Goal: Check status: Check status

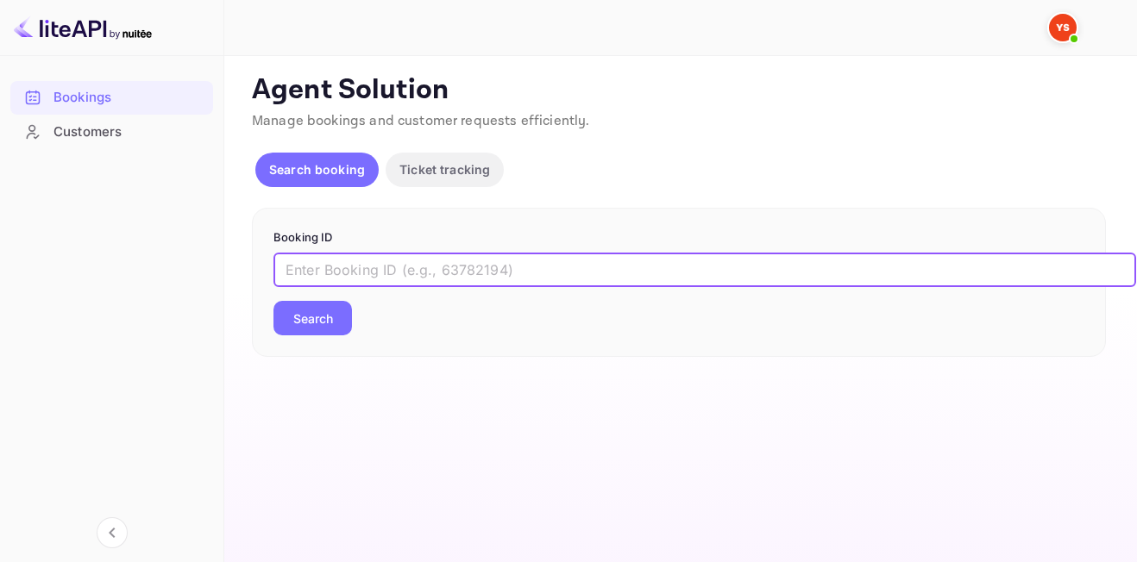
click at [403, 266] on input "text" at bounding box center [704, 270] width 862 height 34
type input "9416849"
click at [304, 307] on button "Search" at bounding box center [312, 318] width 78 height 34
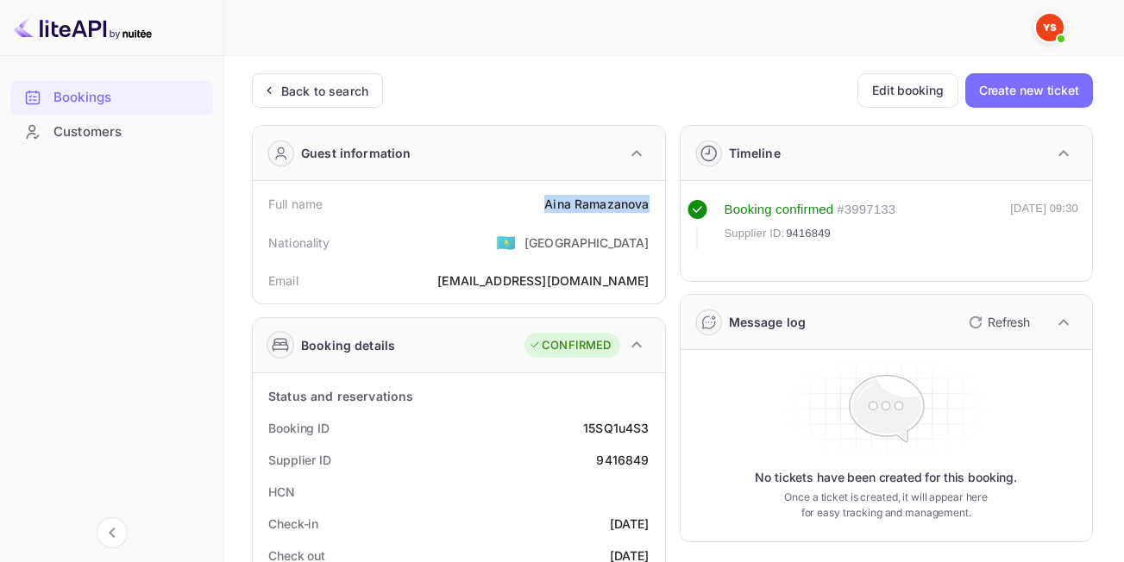
drag, startPoint x: 532, startPoint y: 197, endPoint x: 648, endPoint y: 202, distance: 115.7
click at [648, 202] on div "Full name [PERSON_NAME]" at bounding box center [459, 204] width 398 height 32
copy div "[PERSON_NAME]"
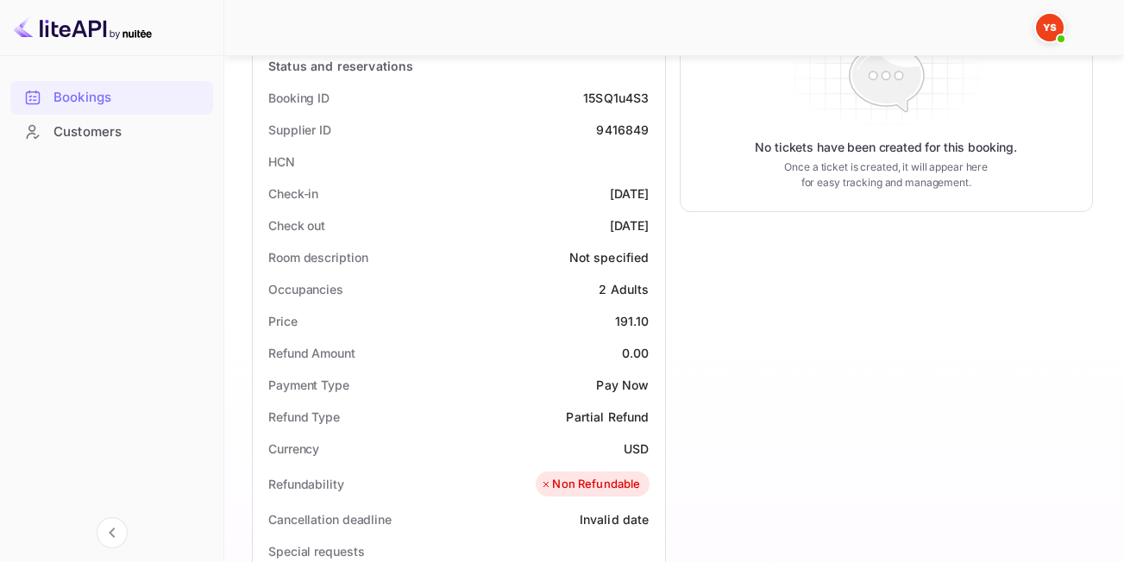
scroll to position [345, 0]
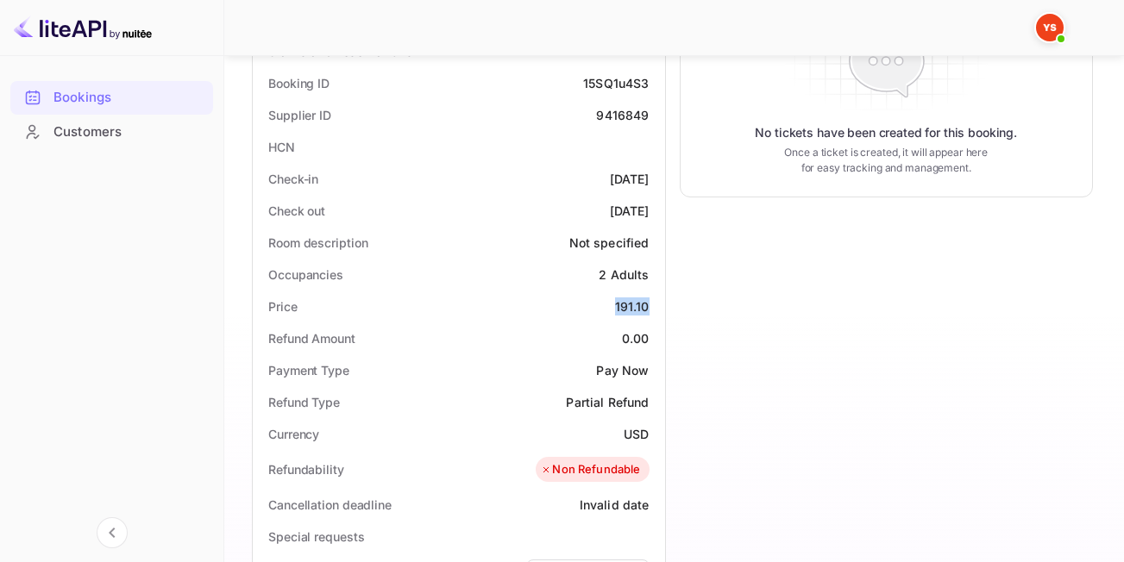
drag, startPoint x: 607, startPoint y: 309, endPoint x: 653, endPoint y: 312, distance: 45.8
click at [653, 312] on div "Price 191.10" at bounding box center [459, 307] width 398 height 32
copy div "191.10"
